Goal: Information Seeking & Learning: Find specific page/section

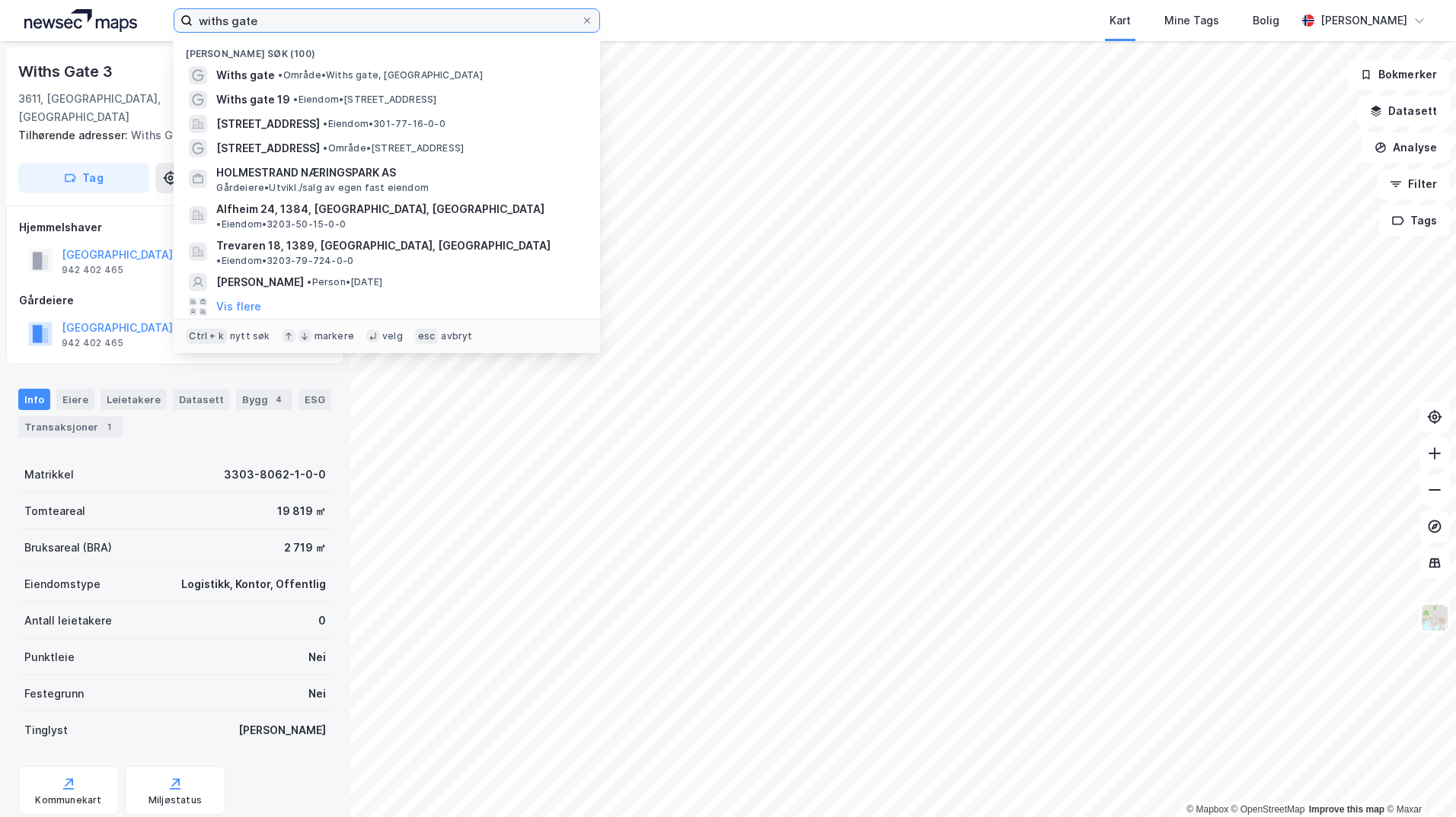
click at [279, 15] on input "withs gate" at bounding box center [387, 21] width 389 height 23
click at [588, 19] on icon at bounding box center [587, 21] width 6 height 6
click at [581, 19] on input "withs gate" at bounding box center [387, 21] width 389 height 23
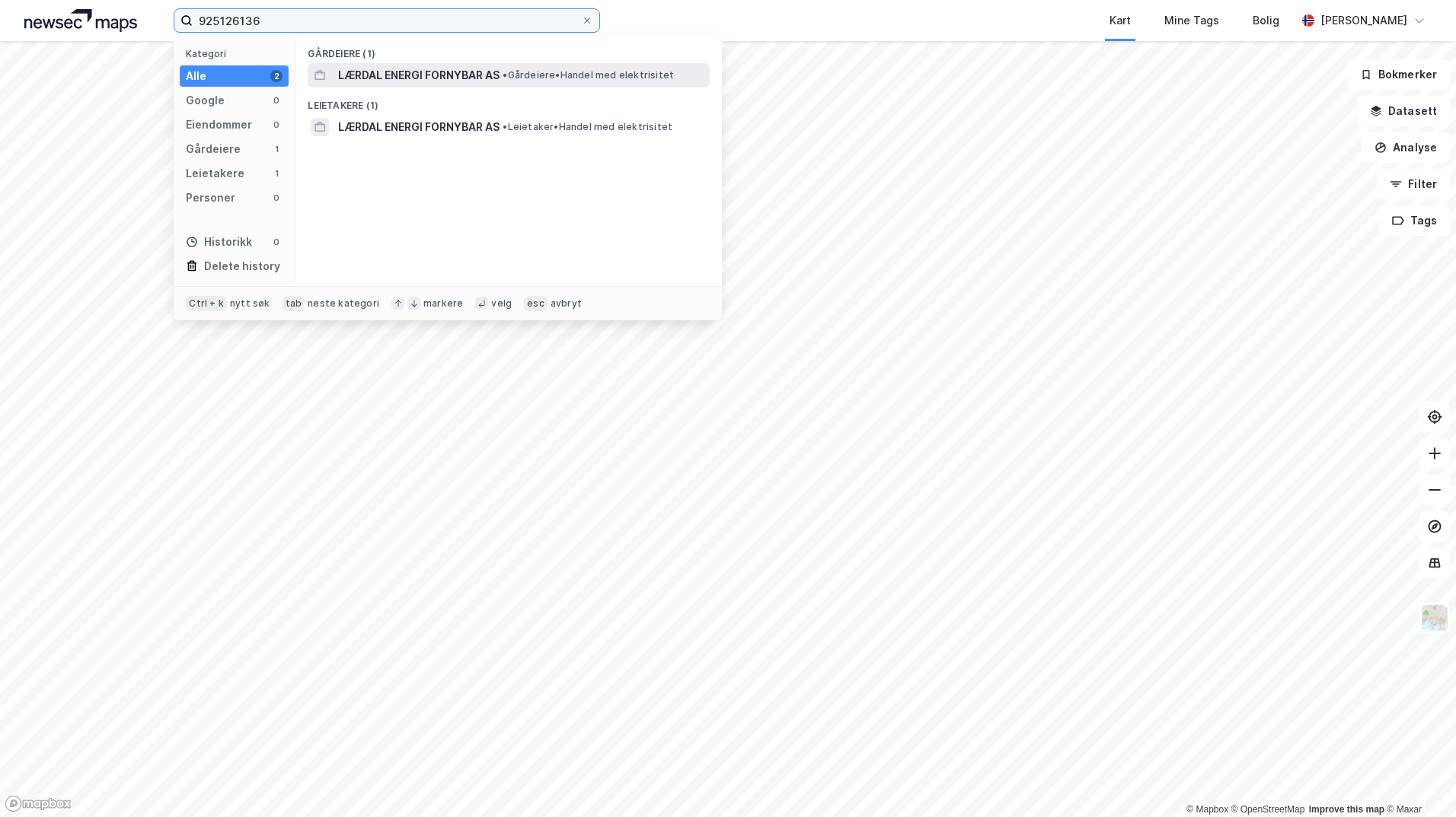
type input "925126136"
click at [475, 74] on span "LÆRDAL ENERGI FORNYBAR AS" at bounding box center [419, 76] width 162 height 19
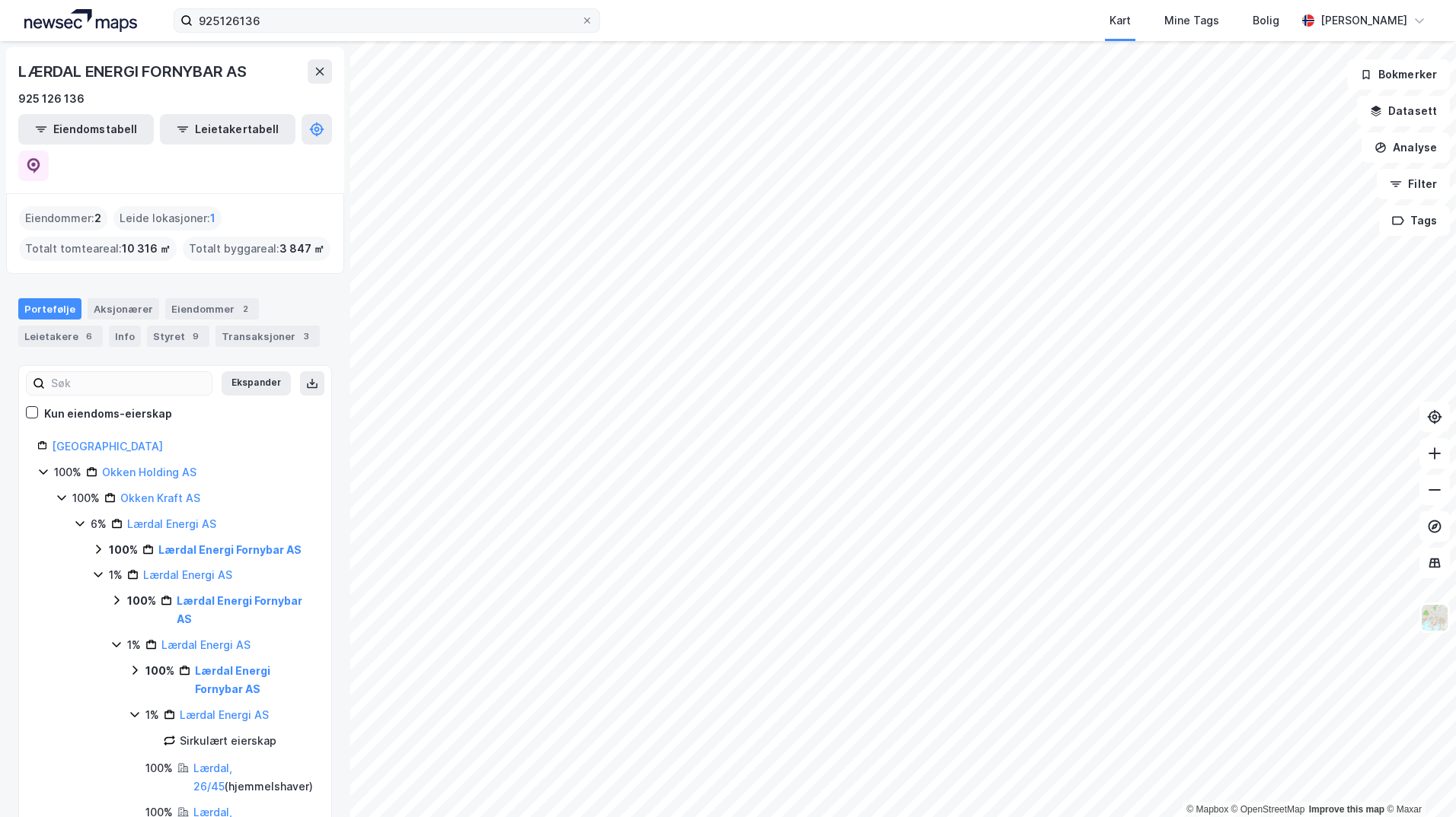
click at [98, 543] on icon at bounding box center [98, 549] width 12 height 12
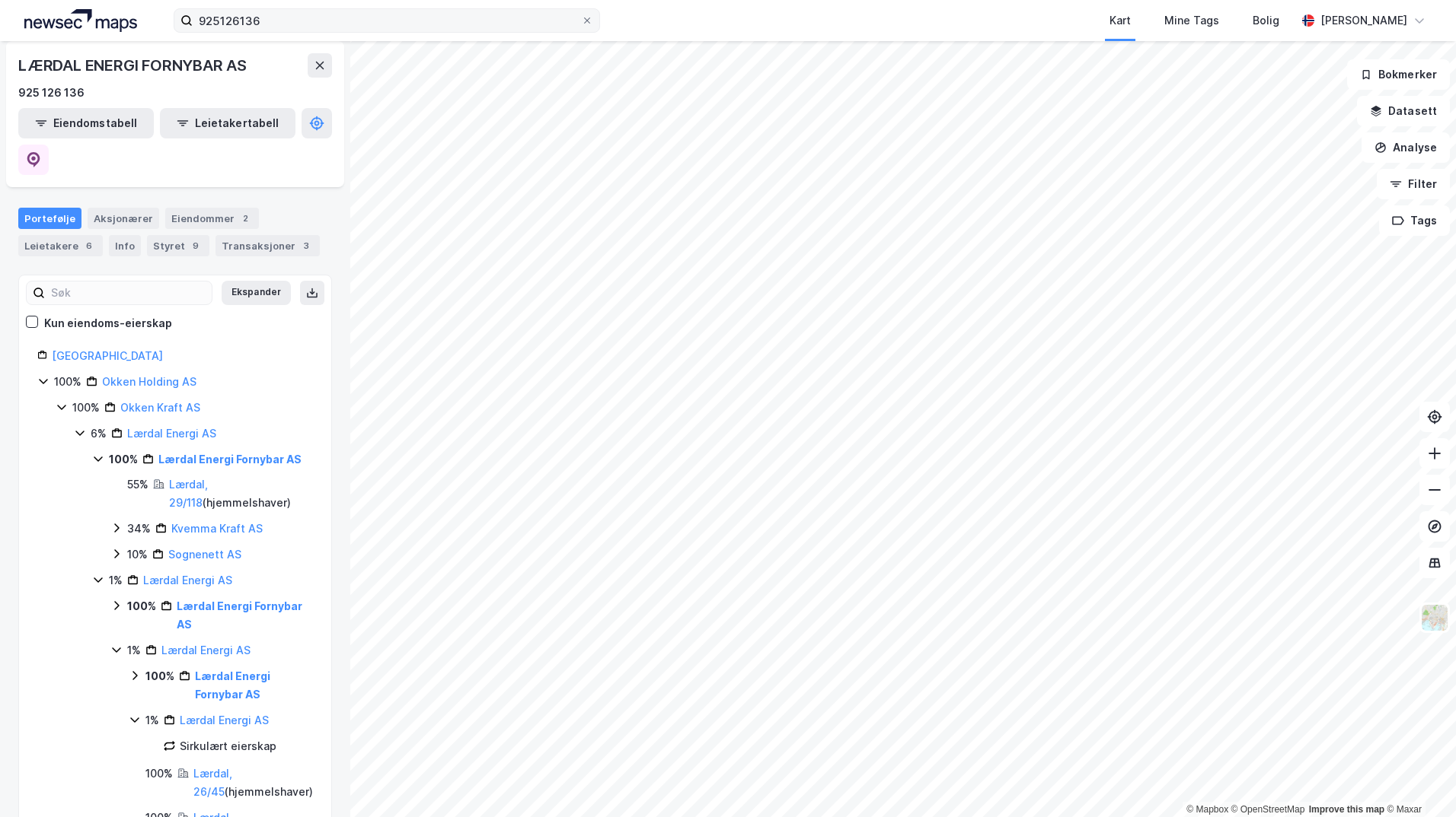
scroll to position [139, 0]
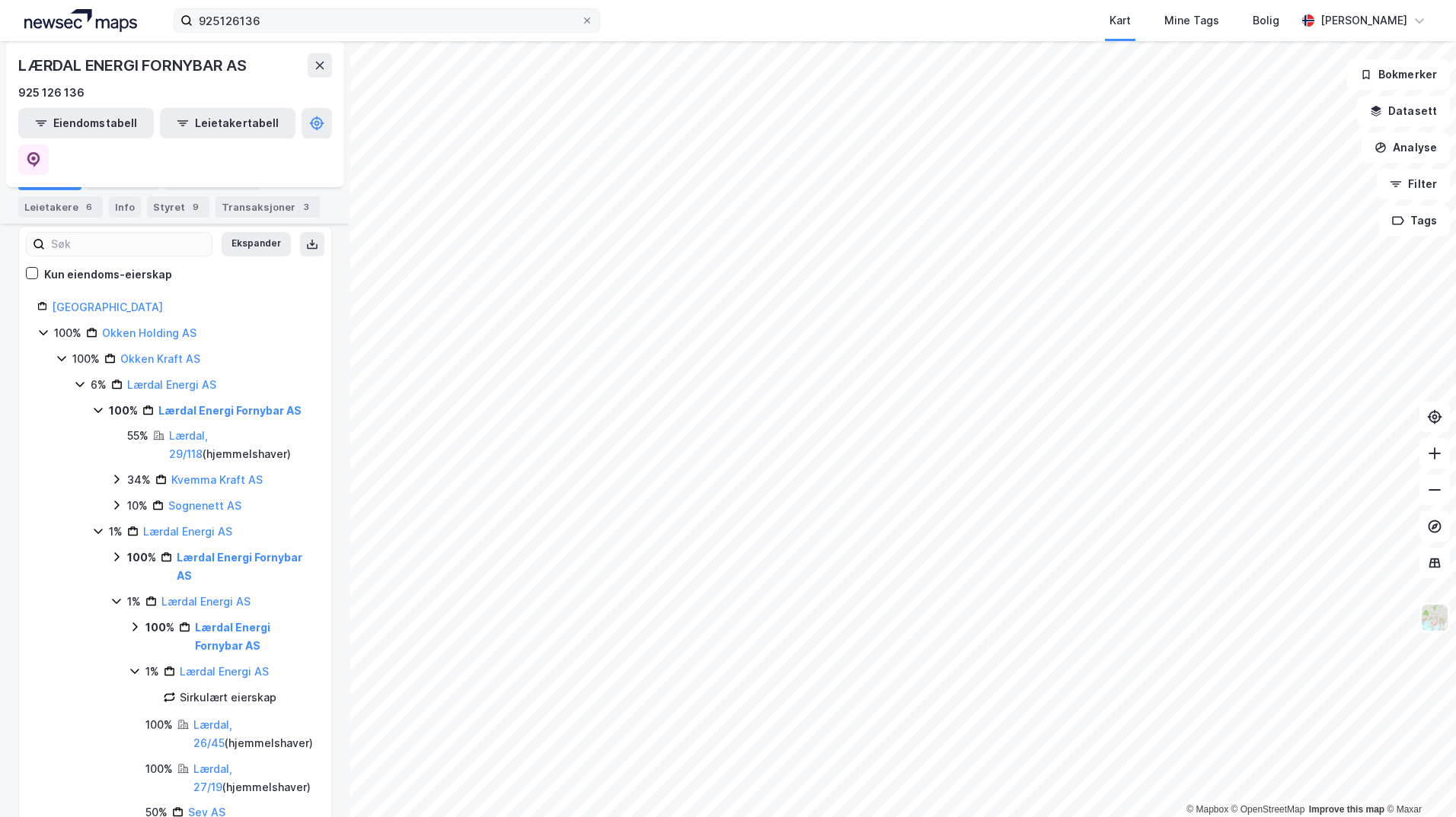
click at [115, 476] on icon at bounding box center [117, 480] width 5 height 9
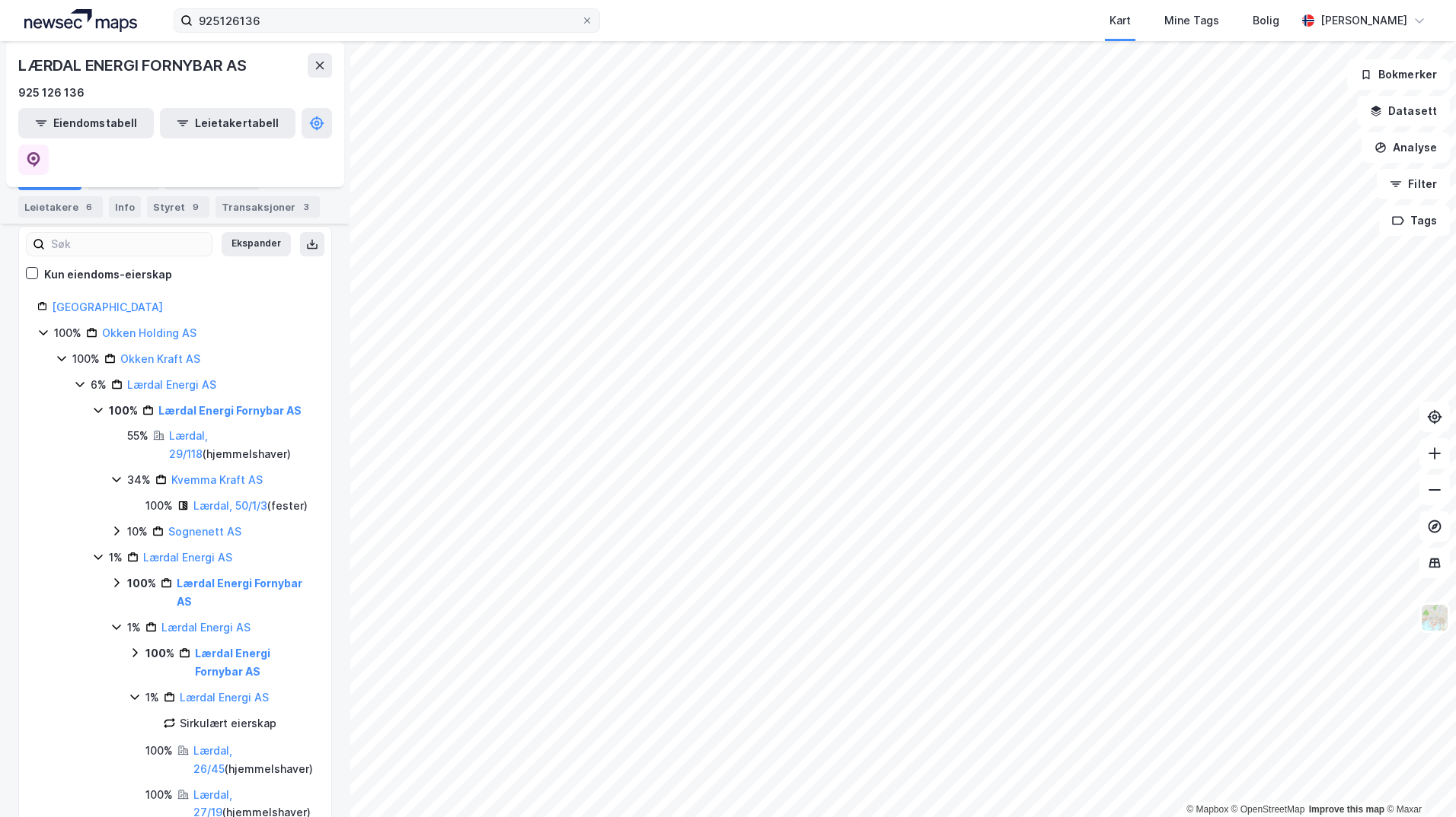
click at [117, 527] on icon at bounding box center [117, 532] width 5 height 9
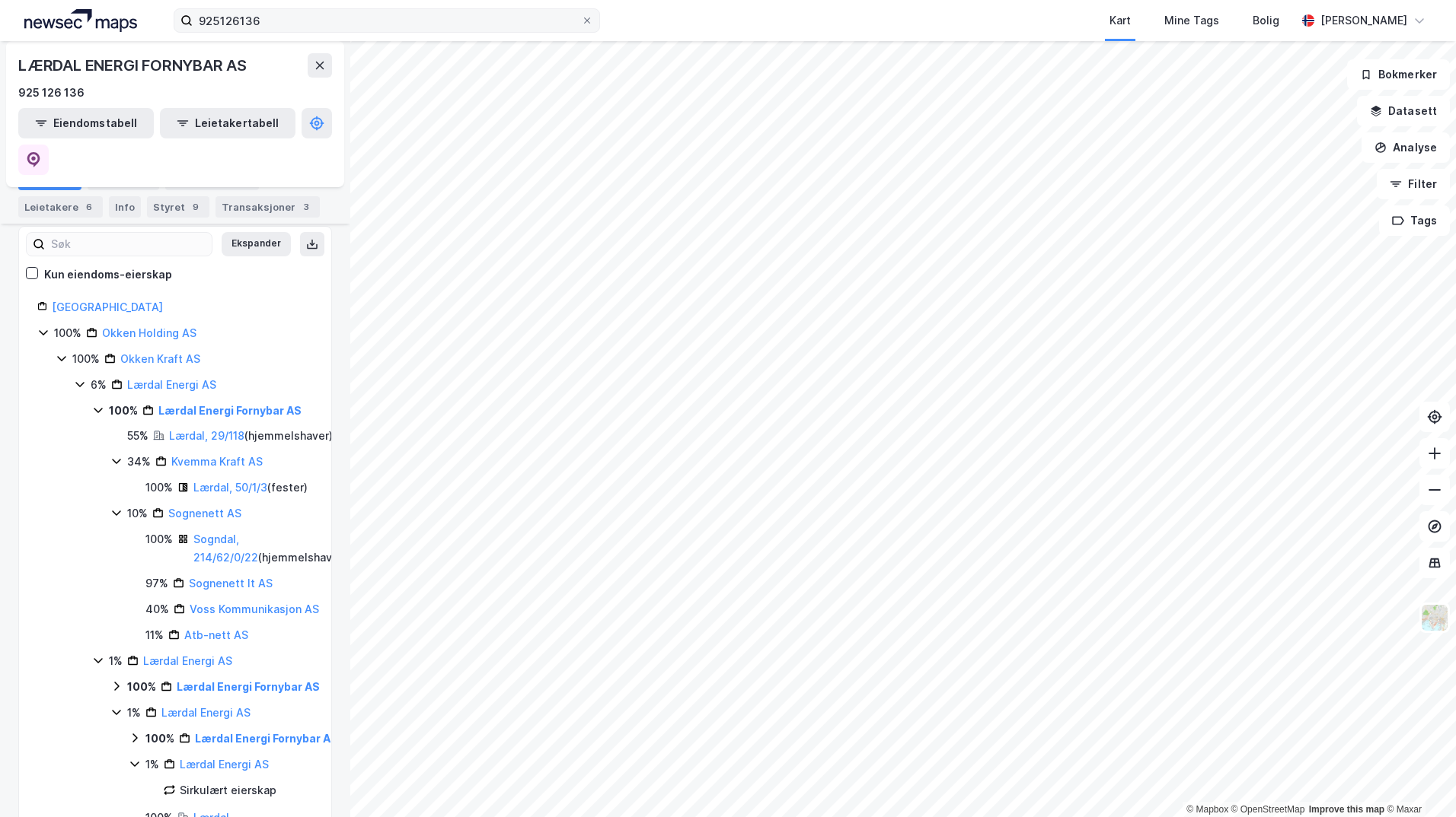
click at [62, 352] on icon at bounding box center [62, 358] width 12 height 12
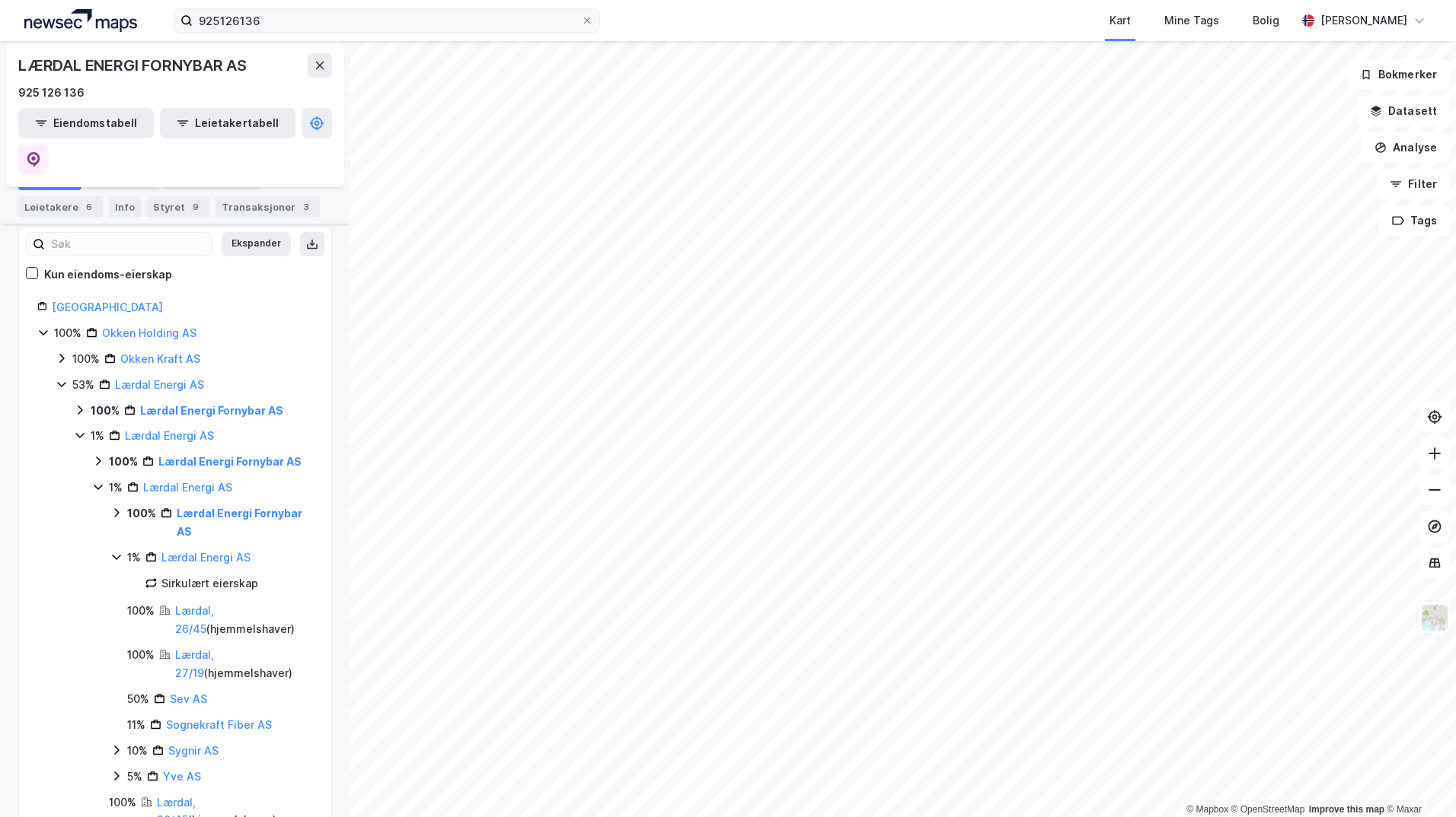
click at [77, 404] on icon at bounding box center [80, 410] width 12 height 12
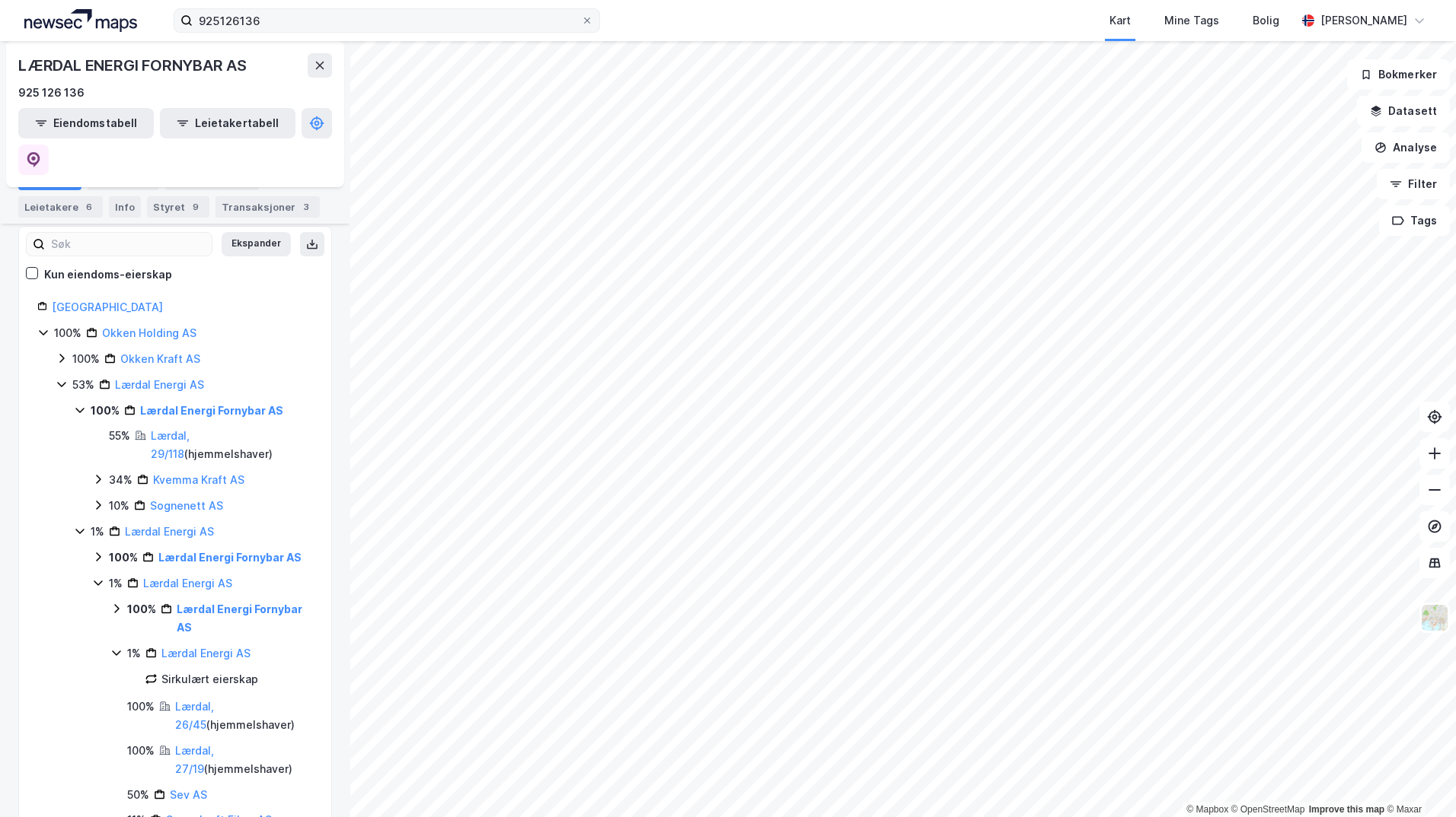
click at [118, 604] on icon at bounding box center [117, 609] width 5 height 9
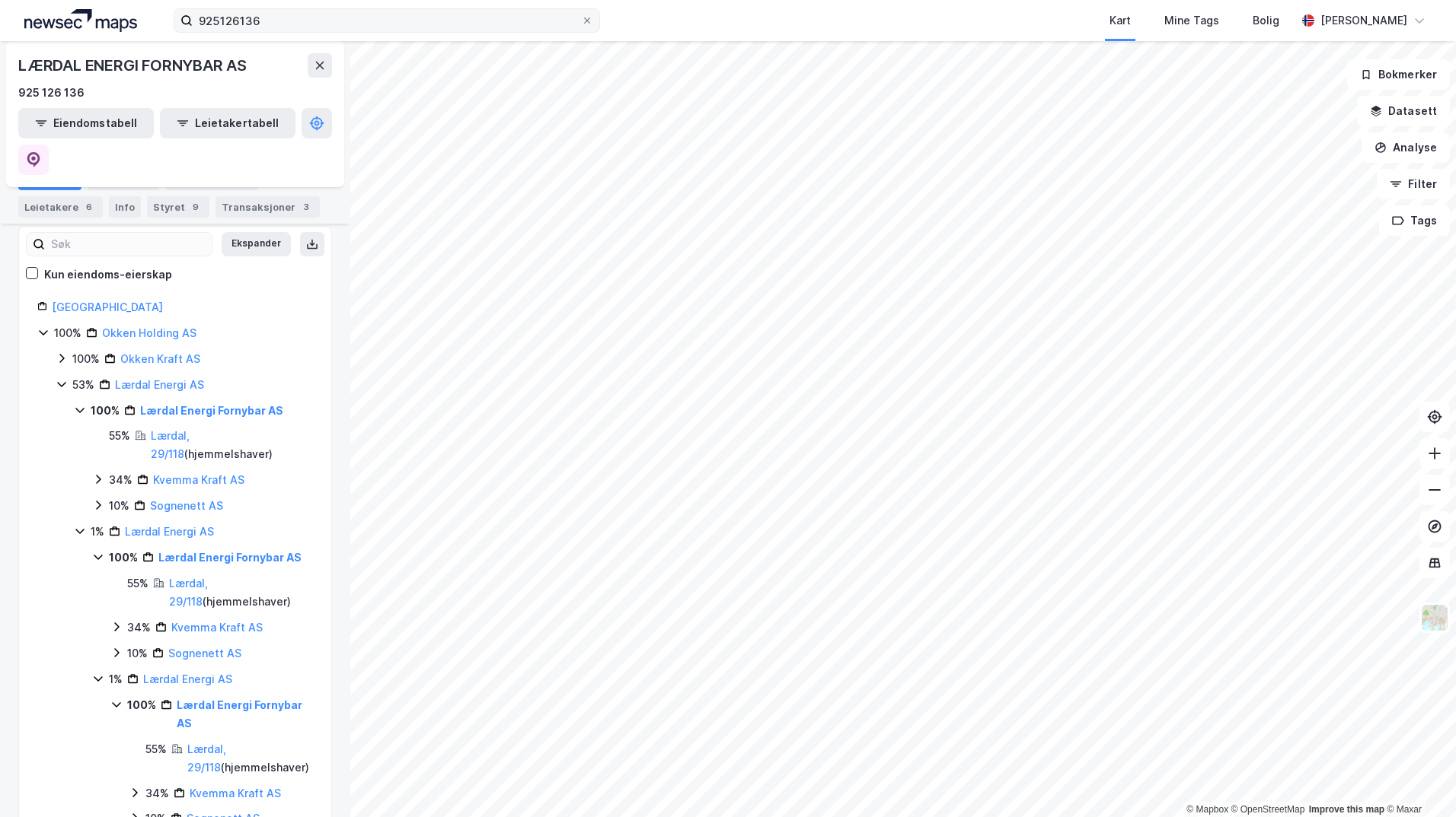
click at [99, 551] on icon at bounding box center [98, 557] width 12 height 12
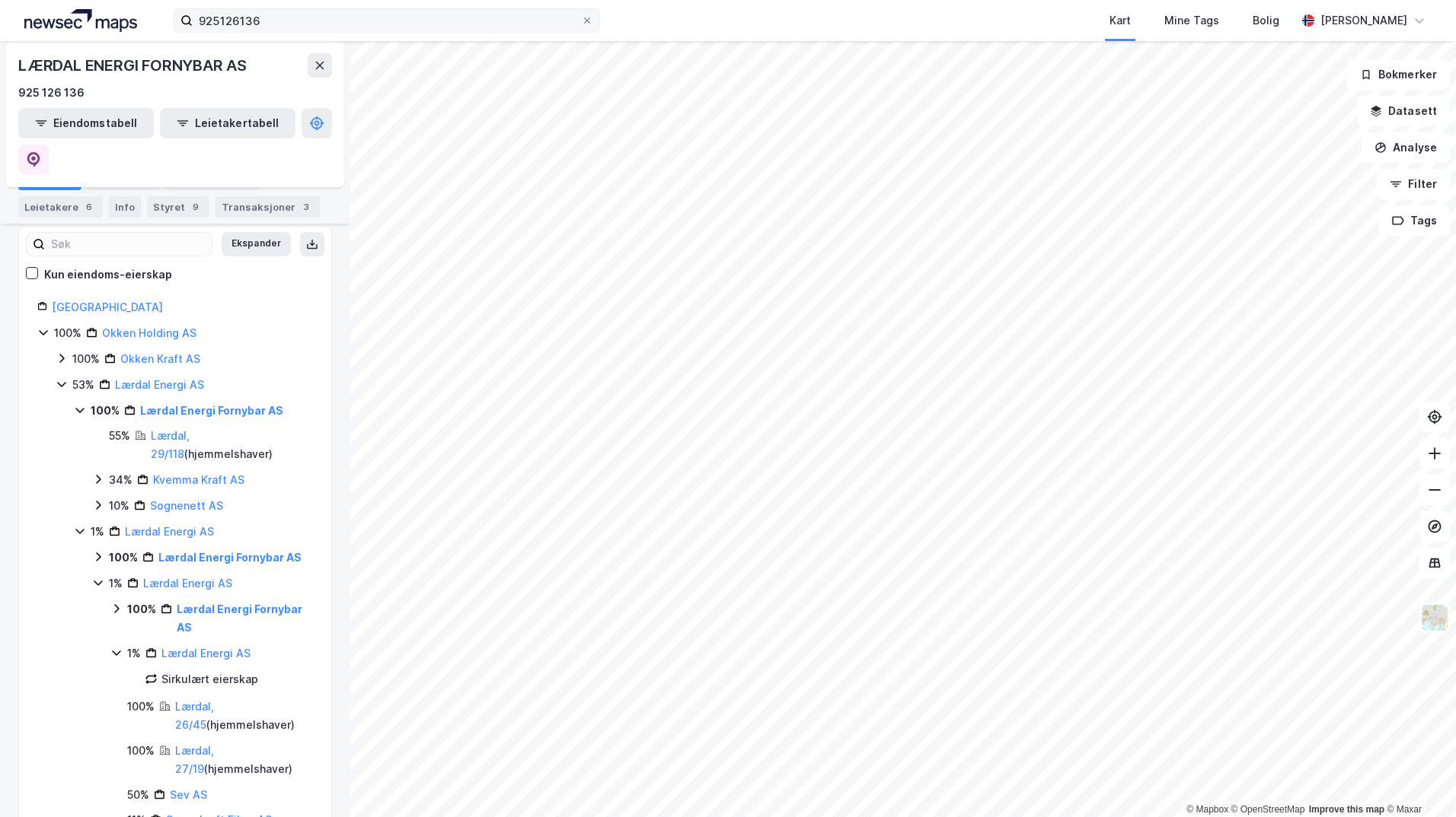
click at [78, 525] on icon at bounding box center [80, 532] width 12 height 12
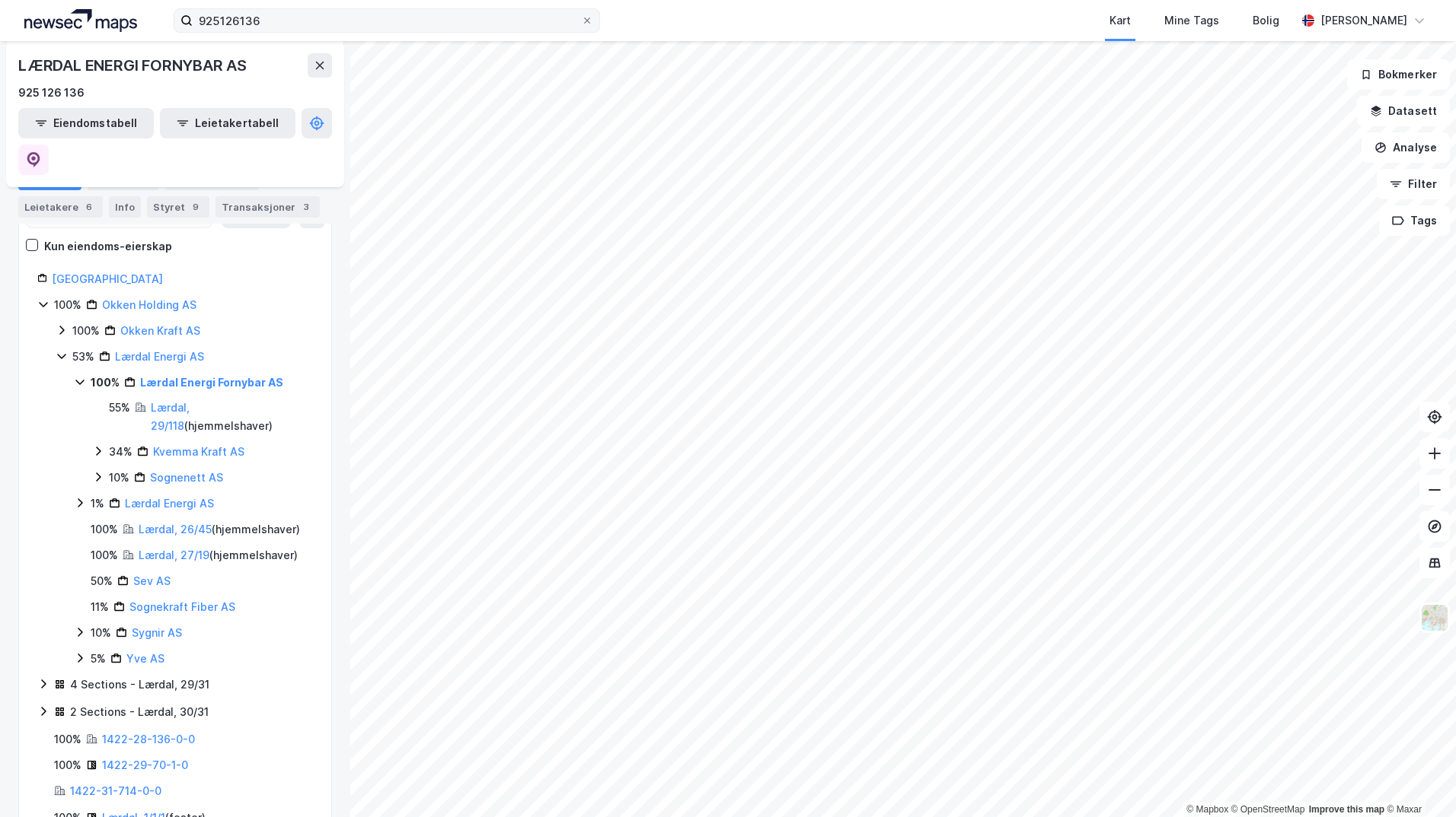
scroll to position [0, 0]
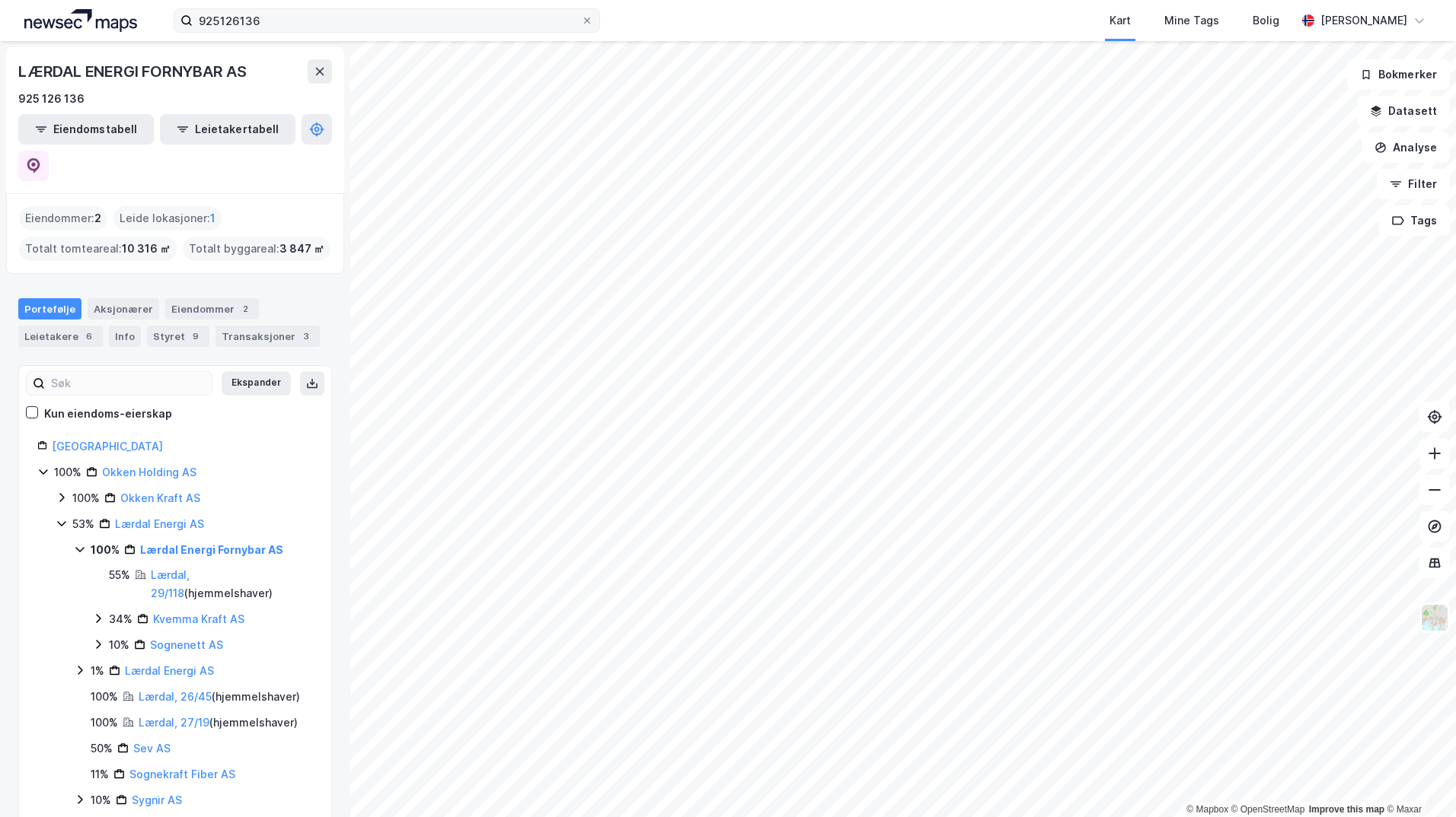
click at [58, 518] on icon at bounding box center [62, 524] width 12 height 12
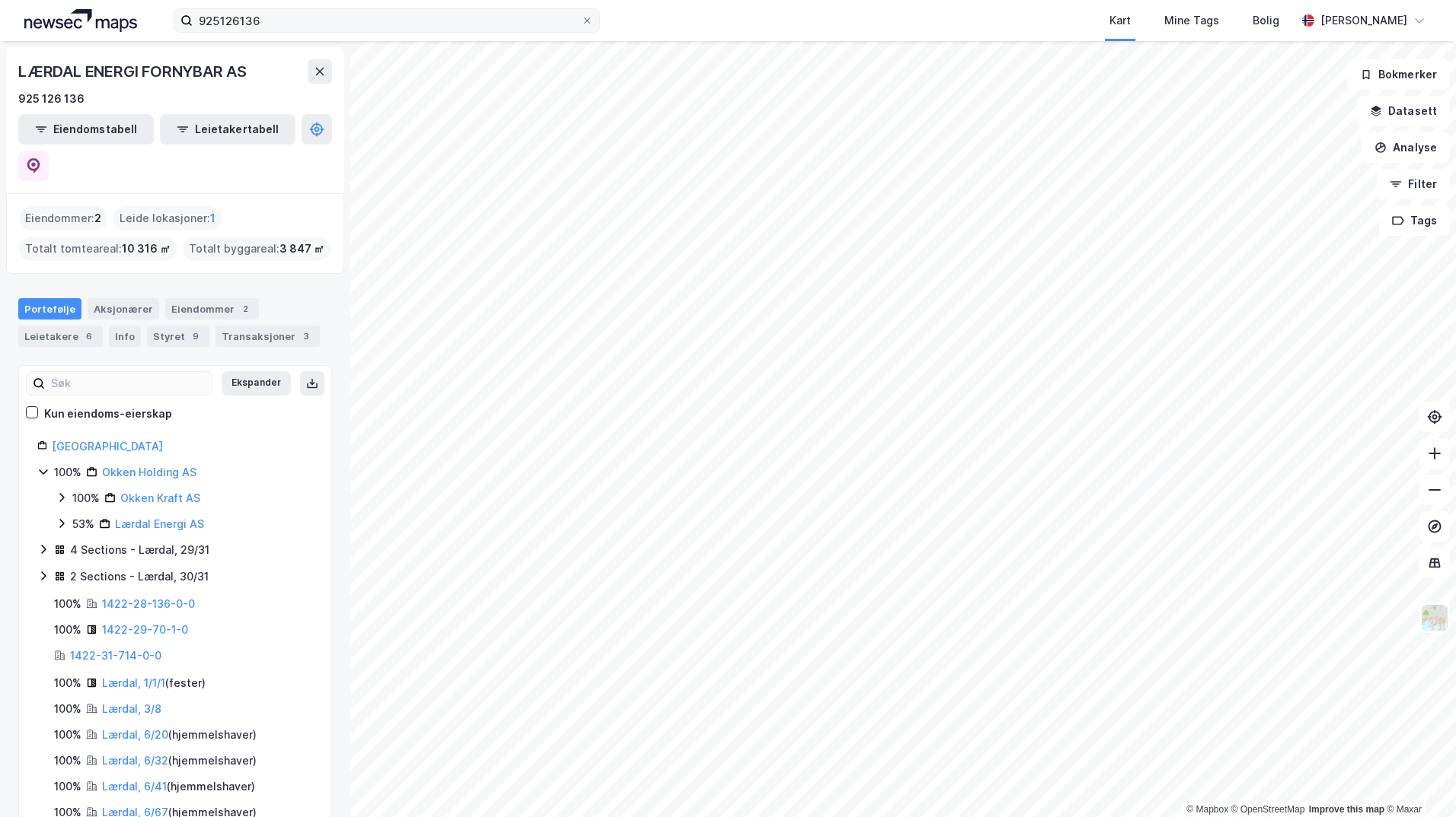
click at [43, 543] on icon at bounding box center [43, 549] width 12 height 12
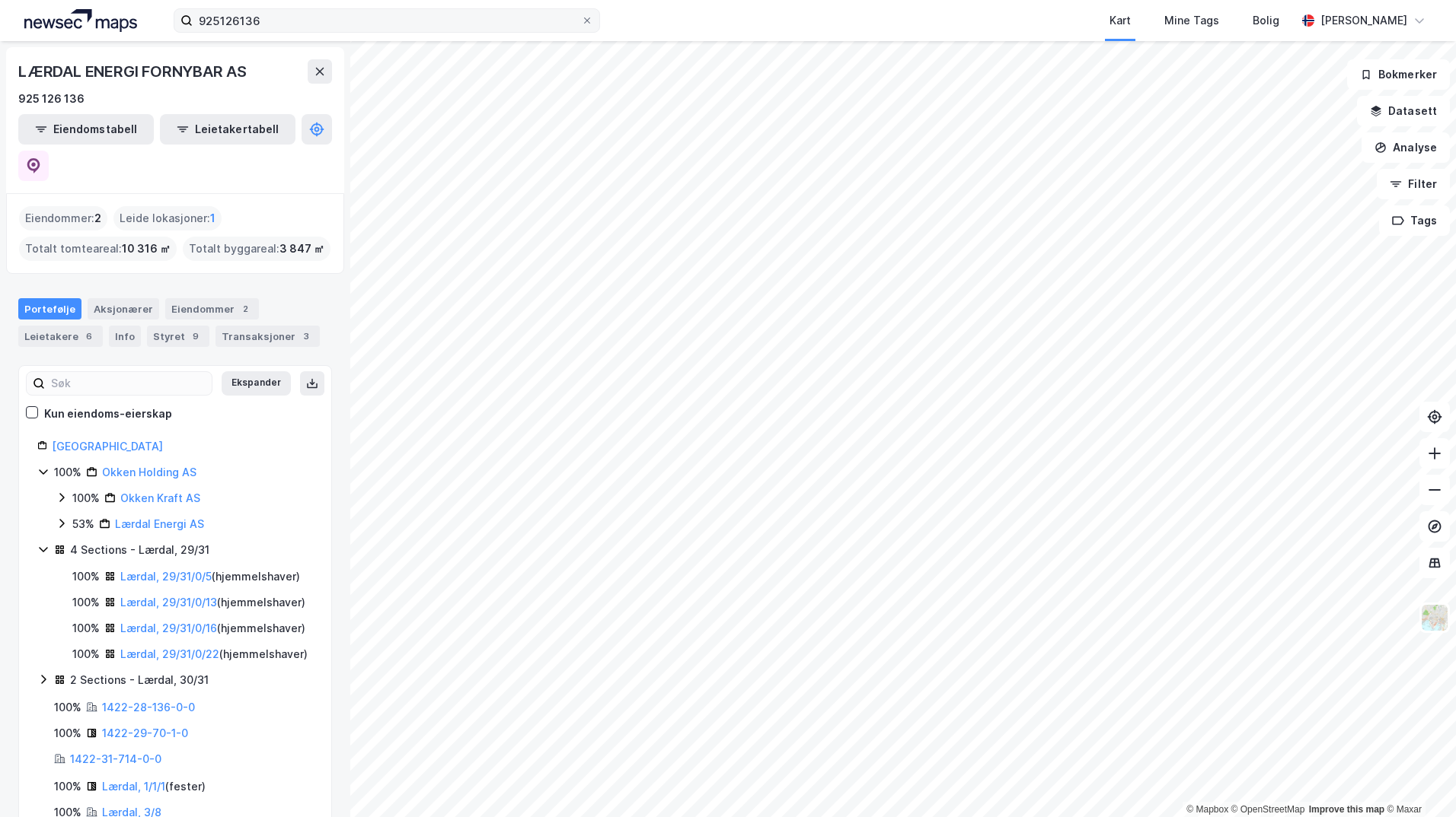
click at [42, 685] on icon at bounding box center [43, 680] width 12 height 12
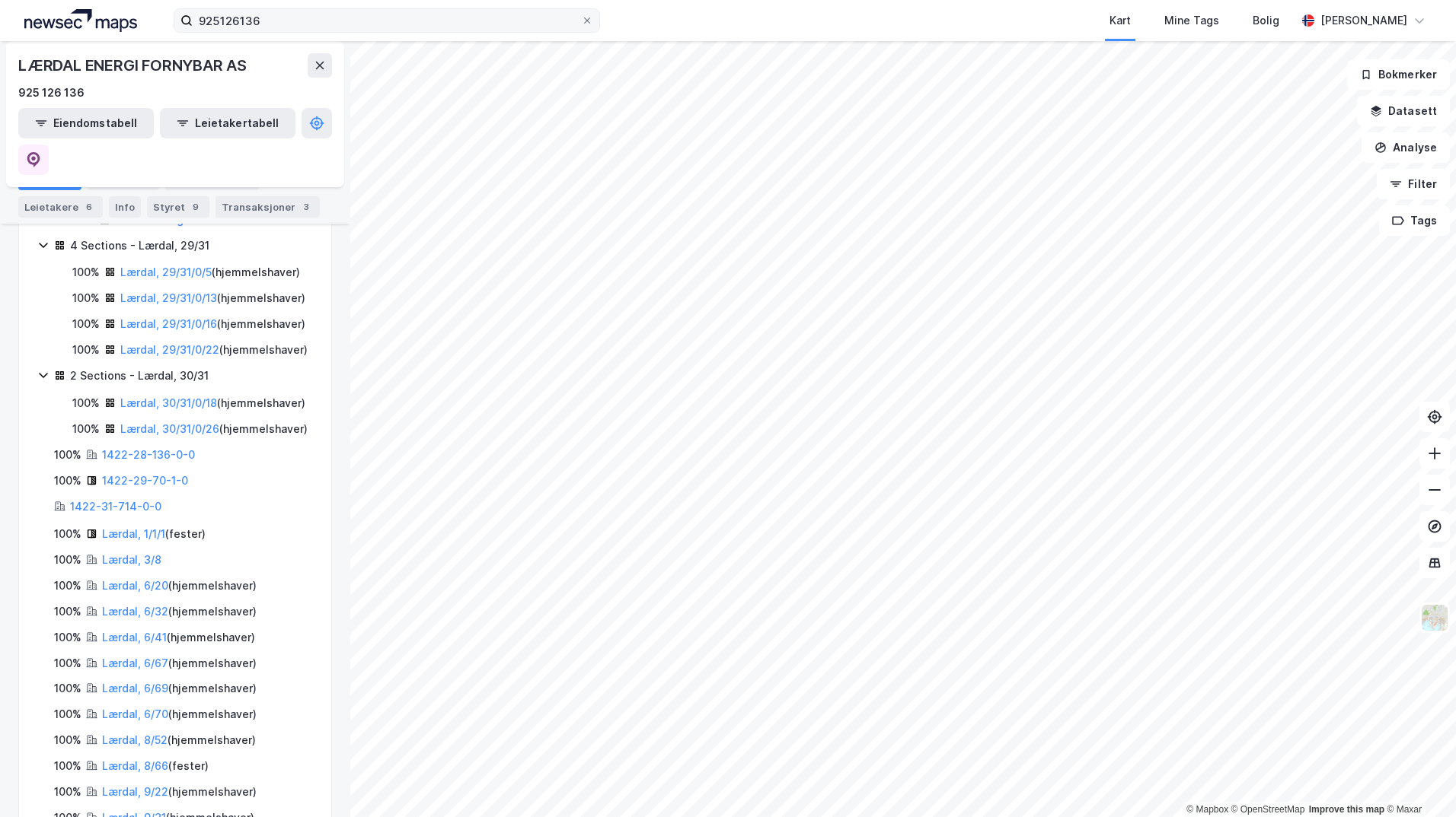
scroll to position [76, 0]
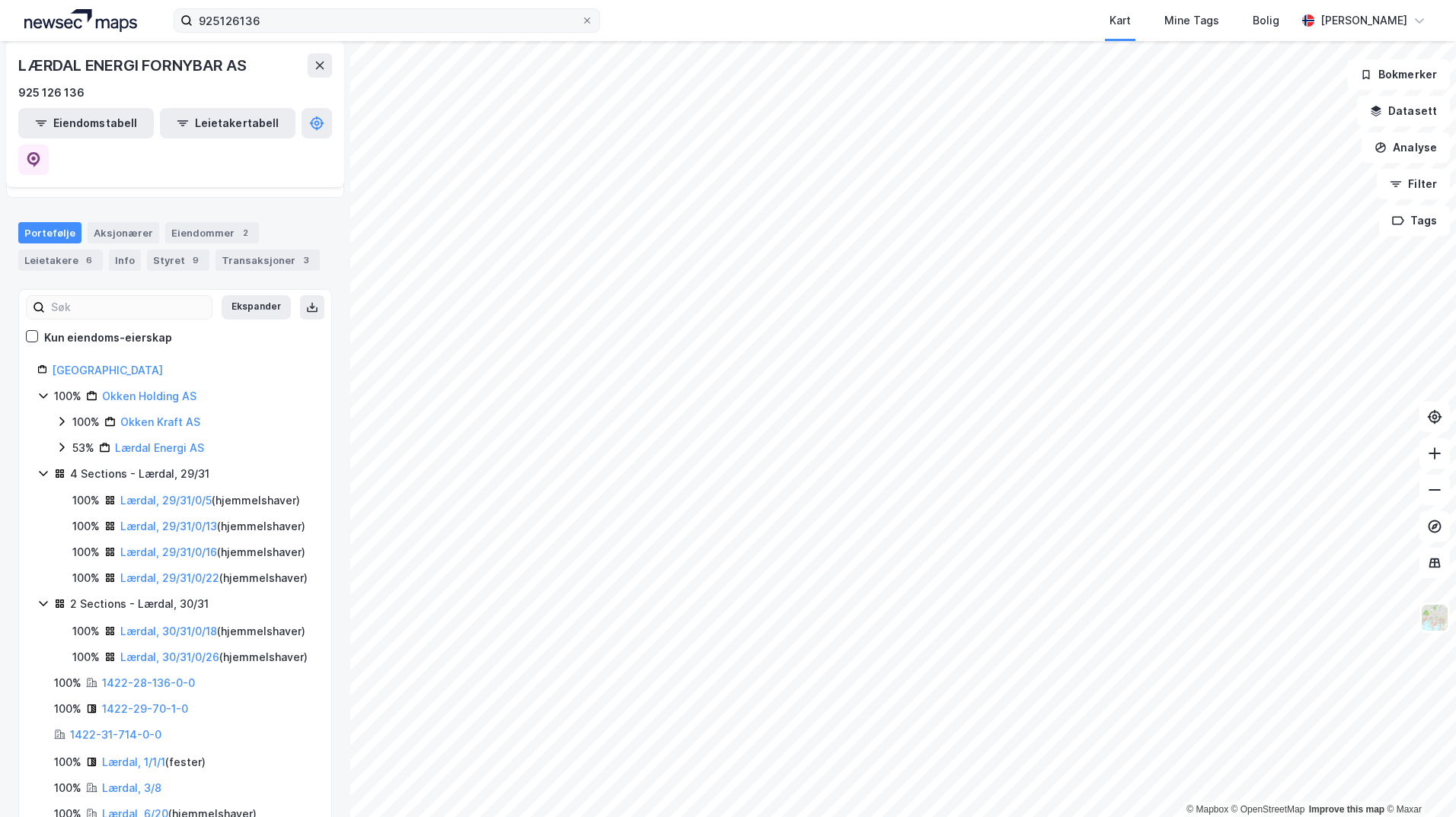
click at [44, 467] on icon at bounding box center [43, 473] width 12 height 12
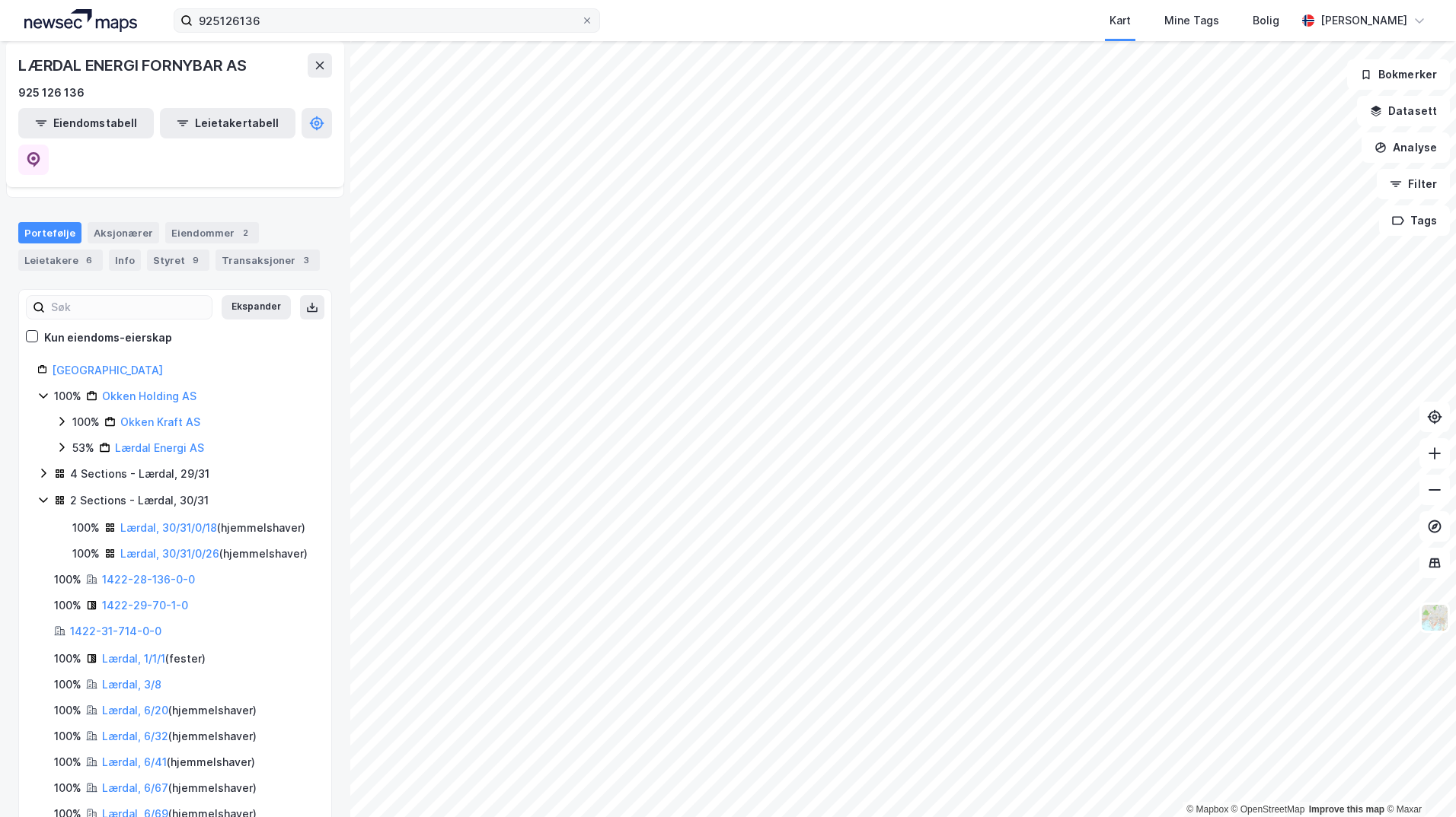
click at [40, 498] on icon at bounding box center [43, 501] width 9 height 5
click at [294, 12] on input "925126136" at bounding box center [387, 21] width 389 height 23
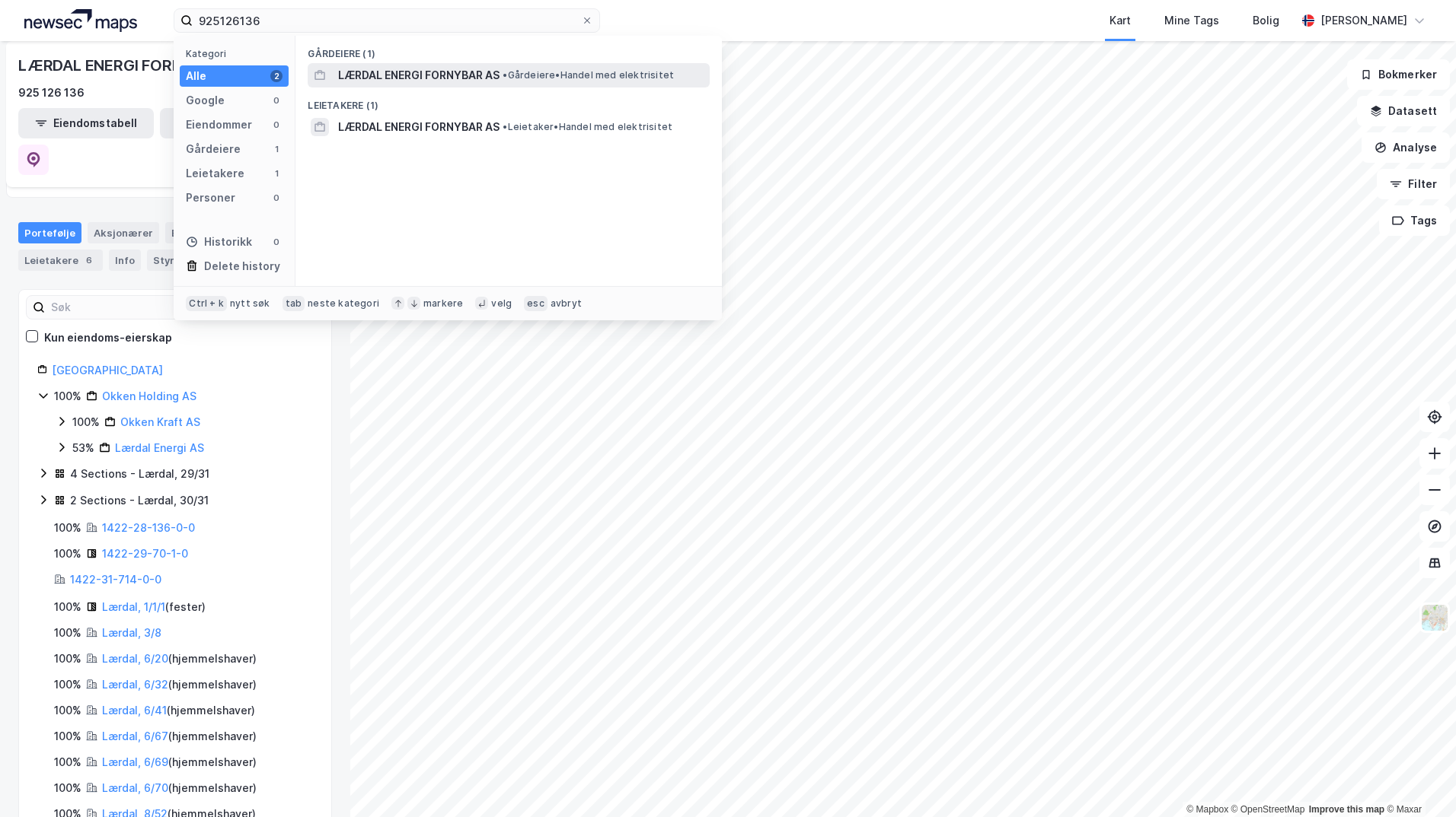
click at [439, 73] on span "LÆRDAL ENERGI FORNYBAR AS" at bounding box center [419, 76] width 162 height 19
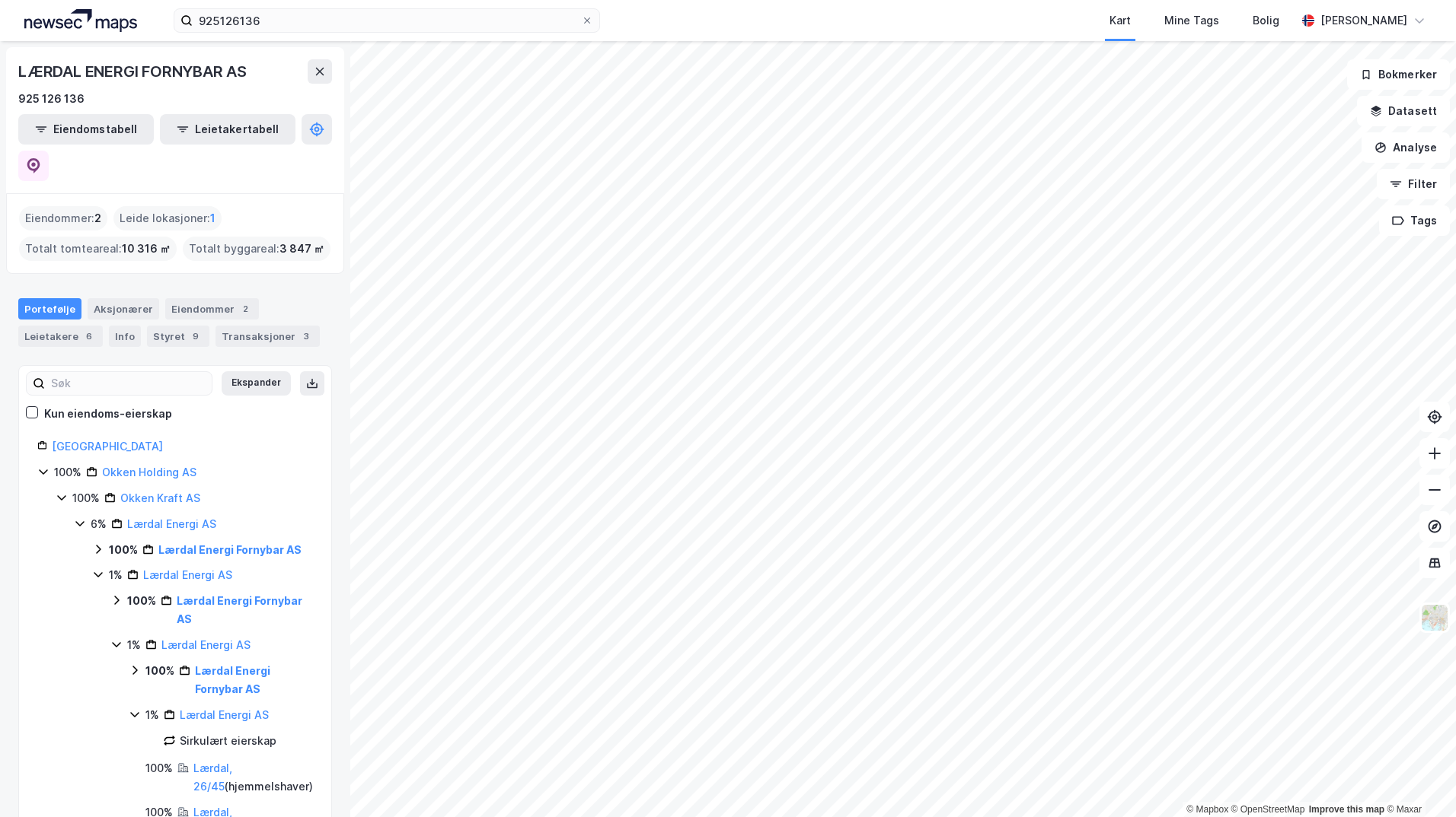
click at [117, 597] on icon at bounding box center [117, 601] width 5 height 9
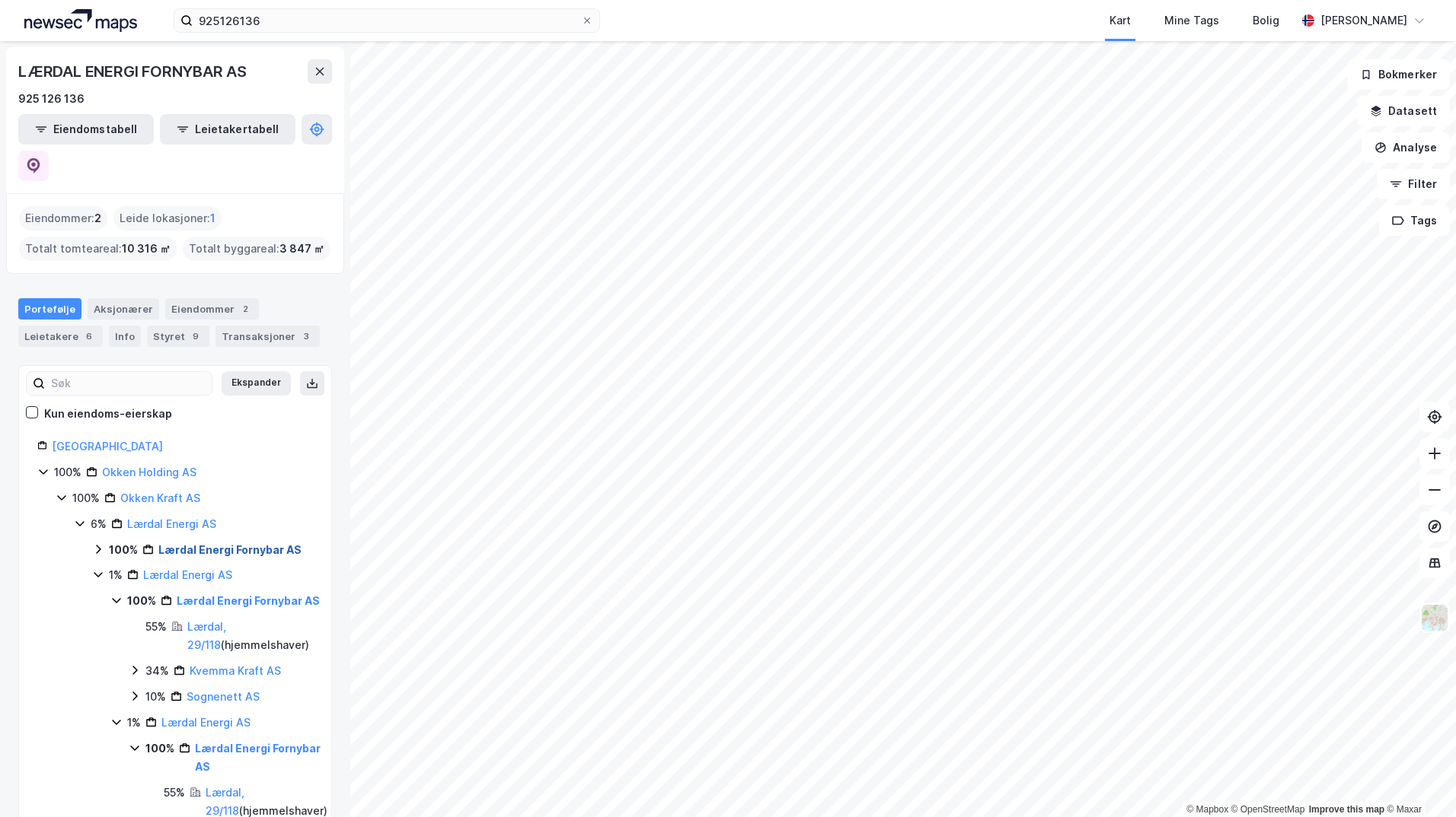
scroll to position [76, 0]
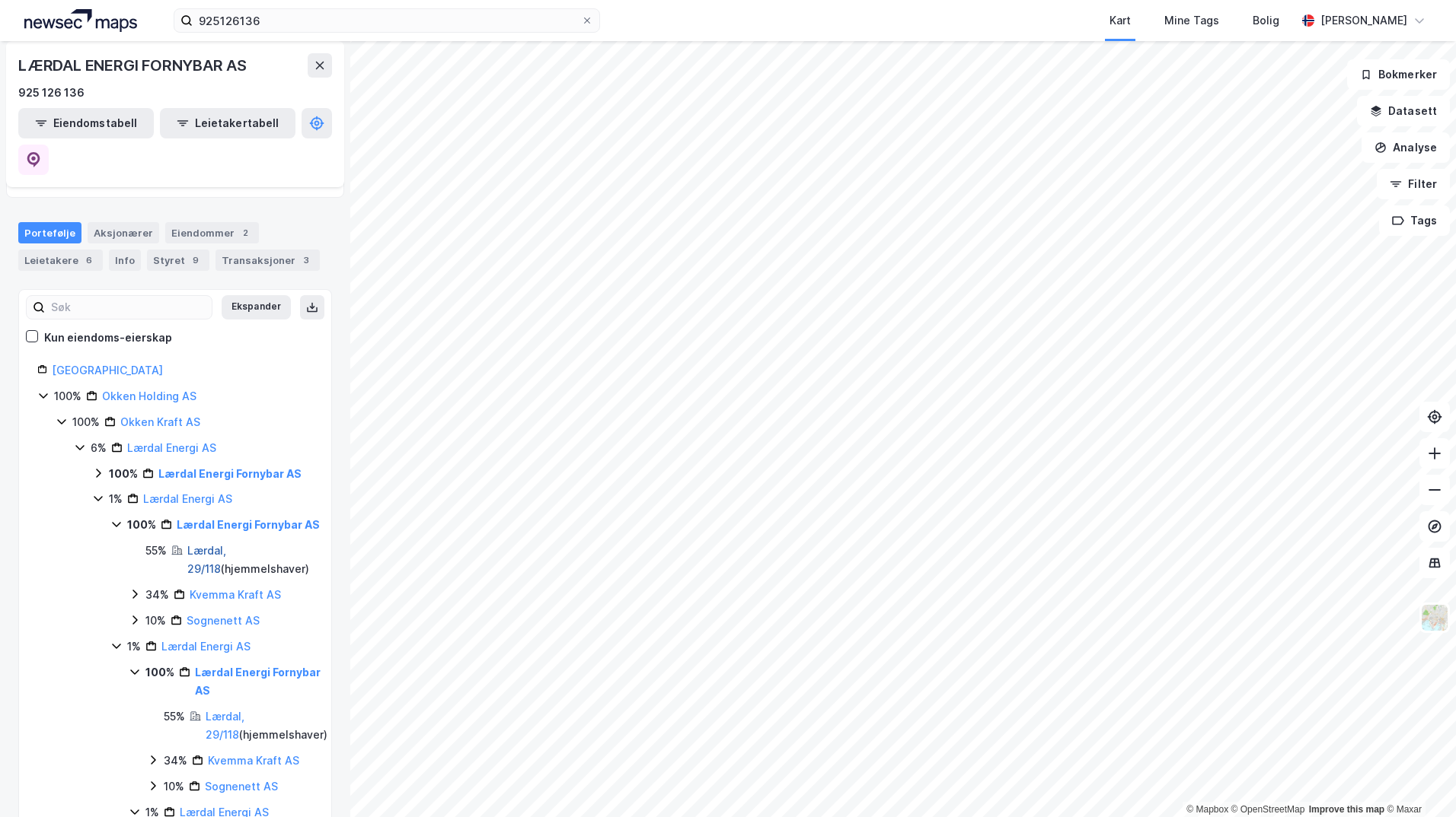
click at [226, 544] on link "Lærdal, 29/118" at bounding box center [207, 559] width 39 height 31
